Goal: Complete application form

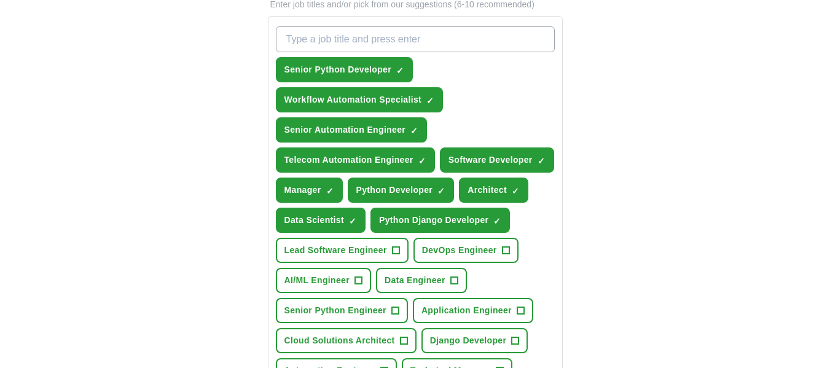
scroll to position [427, 0]
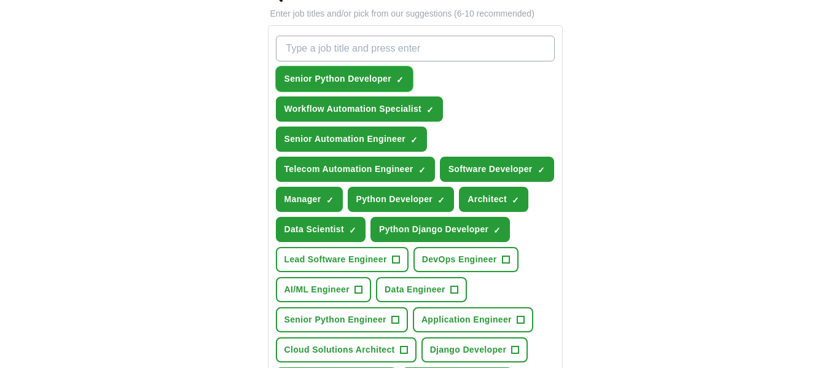
click at [0, 0] on span "×" at bounding box center [0, 0] width 0 height 0
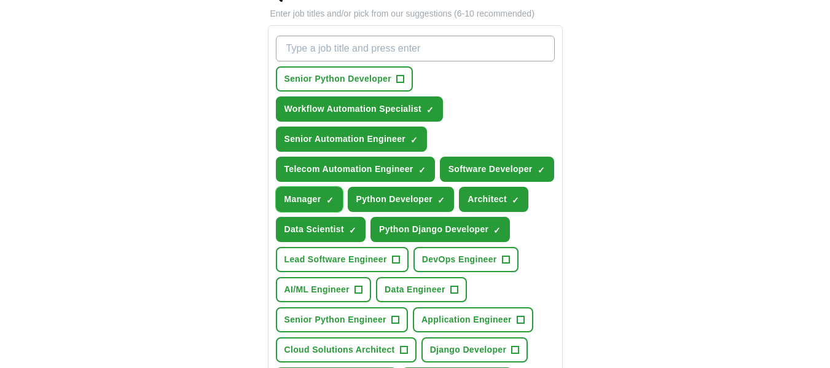
click at [0, 0] on span "×" at bounding box center [0, 0] width 0 height 0
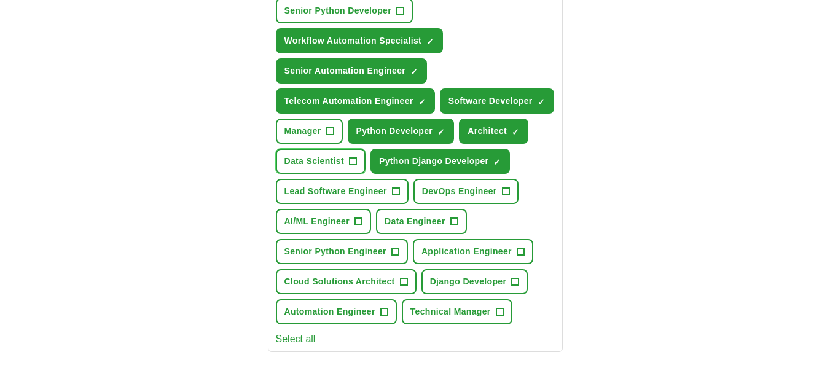
scroll to position [498, 0]
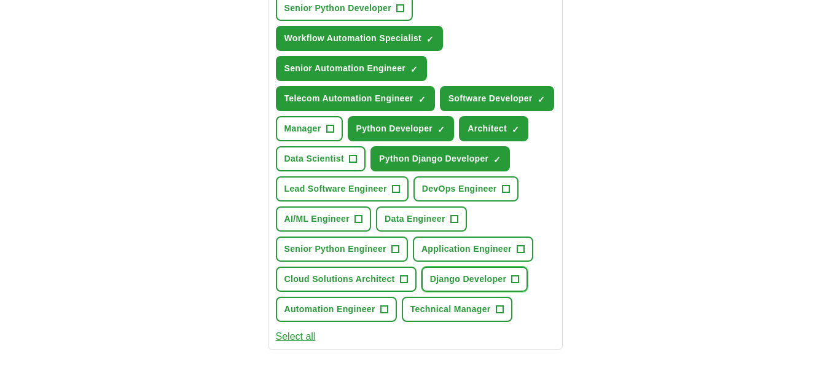
click at [514, 275] on span "+" at bounding box center [515, 280] width 7 height 10
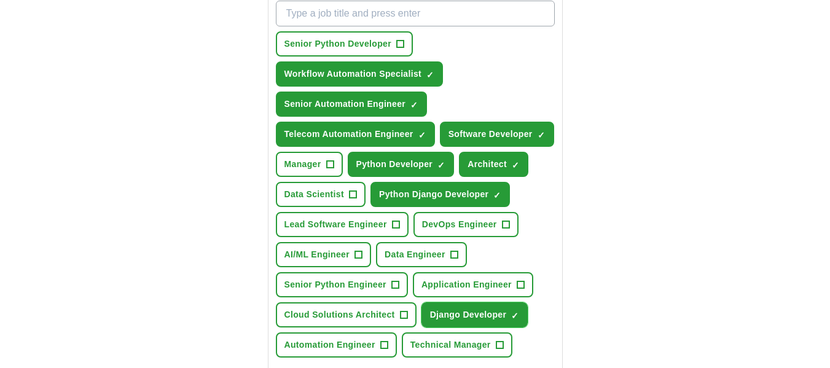
scroll to position [458, 0]
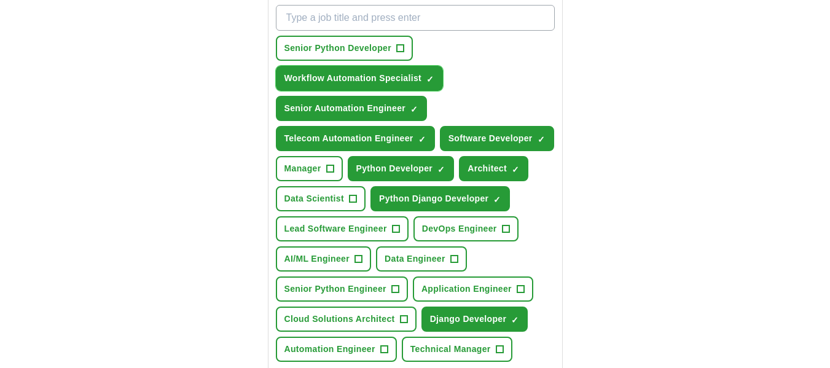
click at [0, 0] on span "×" at bounding box center [0, 0] width 0 height 0
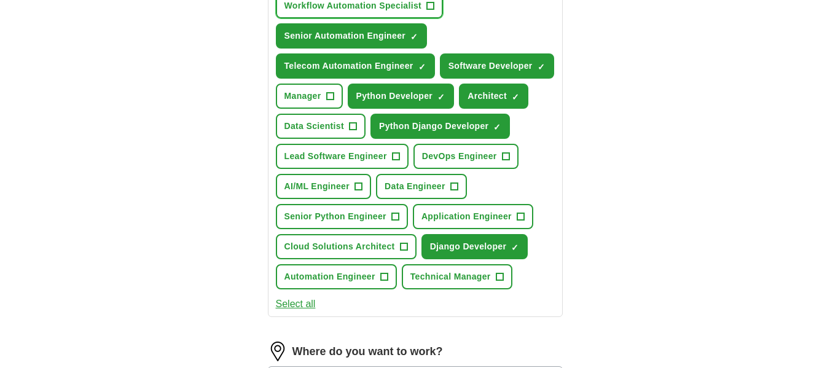
scroll to position [533, 0]
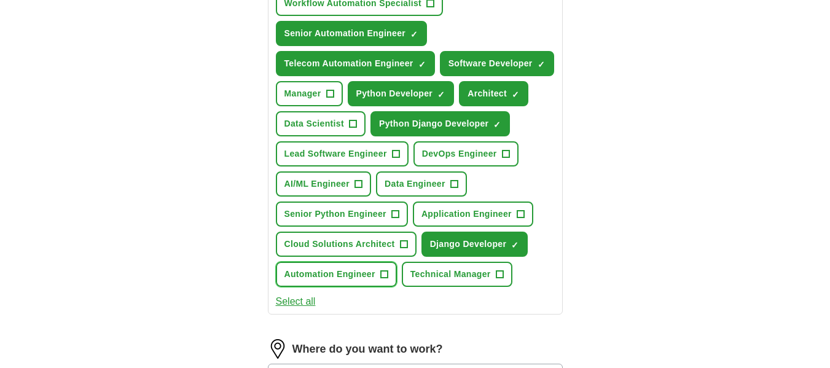
click at [381, 271] on span "+" at bounding box center [383, 275] width 7 height 10
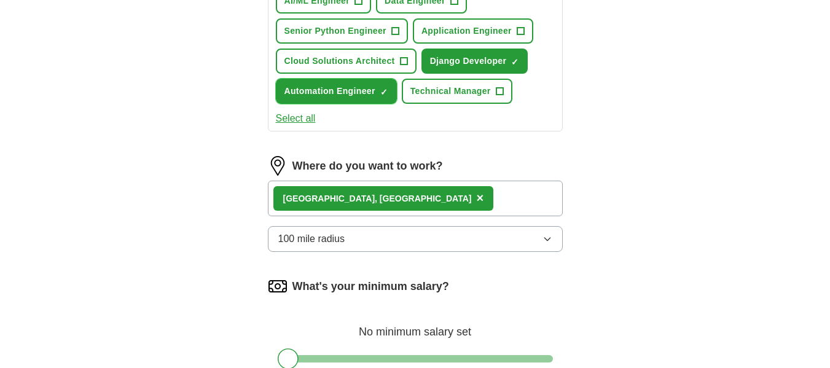
scroll to position [718, 0]
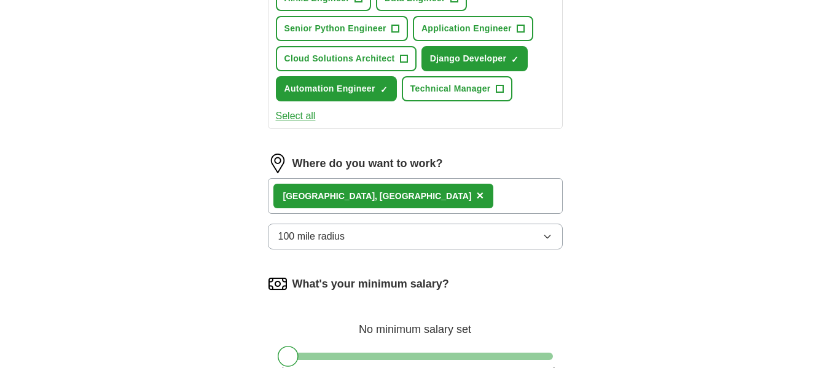
click at [547, 234] on icon "button" at bounding box center [547, 237] width 10 height 10
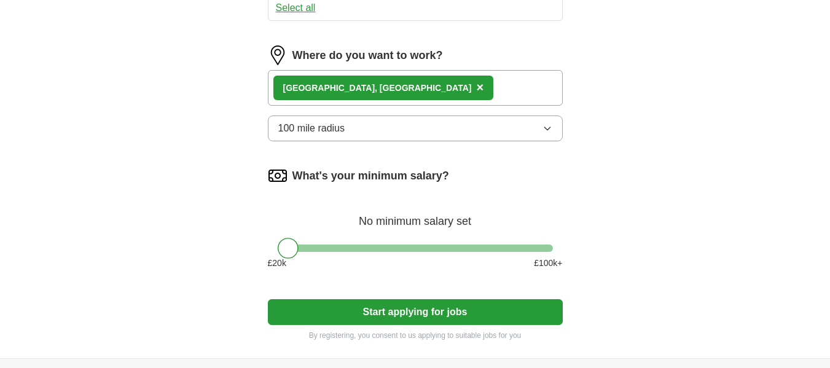
scroll to position [830, 0]
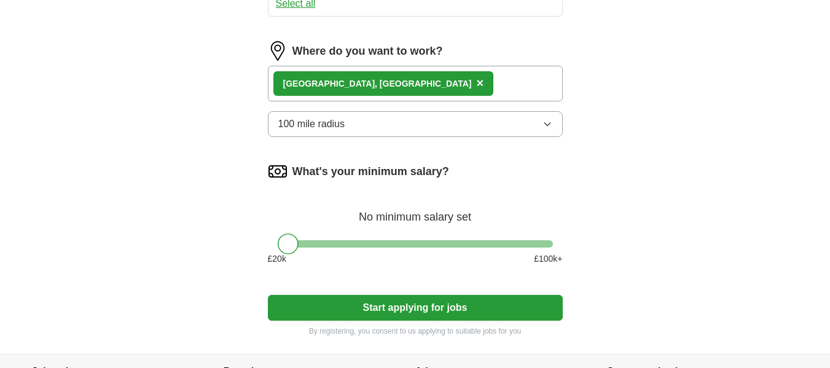
click at [446, 307] on button "Start applying for jobs" at bounding box center [415, 308] width 295 height 26
drag, startPoint x: 295, startPoint y: 241, endPoint x: 320, endPoint y: 240, distance: 24.6
click at [320, 240] on div at bounding box center [319, 243] width 21 height 21
click at [420, 306] on button "Start applying for jobs" at bounding box center [415, 308] width 295 height 26
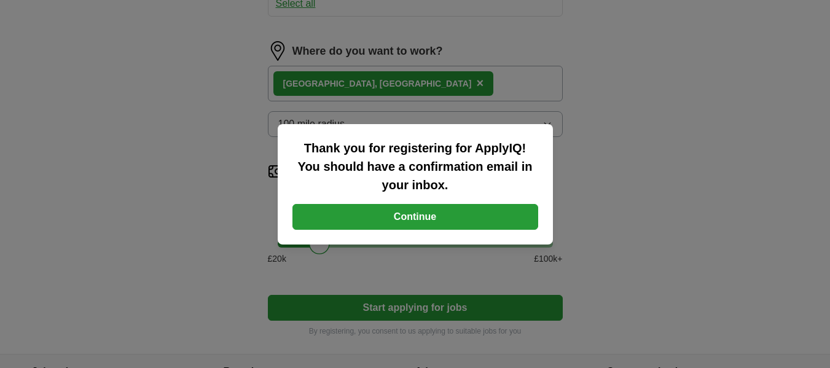
click at [456, 224] on button "Continue" at bounding box center [415, 217] width 246 height 26
